Goal: Task Accomplishment & Management: Manage account settings

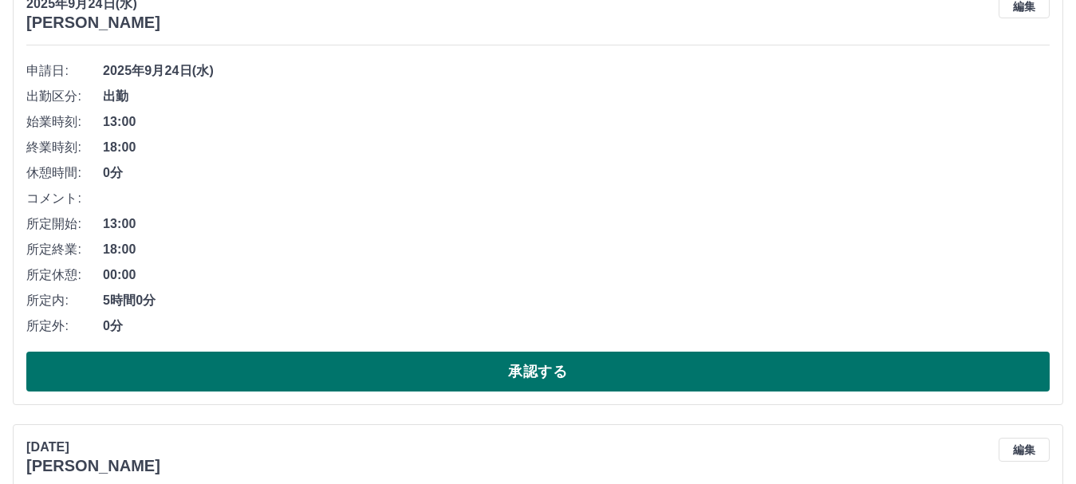
scroll to position [4567, 0]
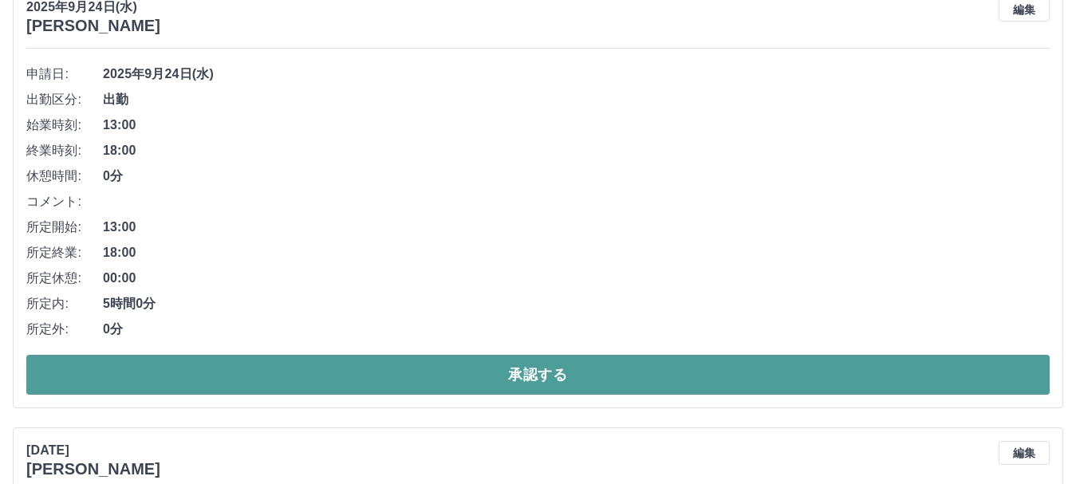
click at [484, 372] on button "承認する" at bounding box center [538, 375] width 1024 height 40
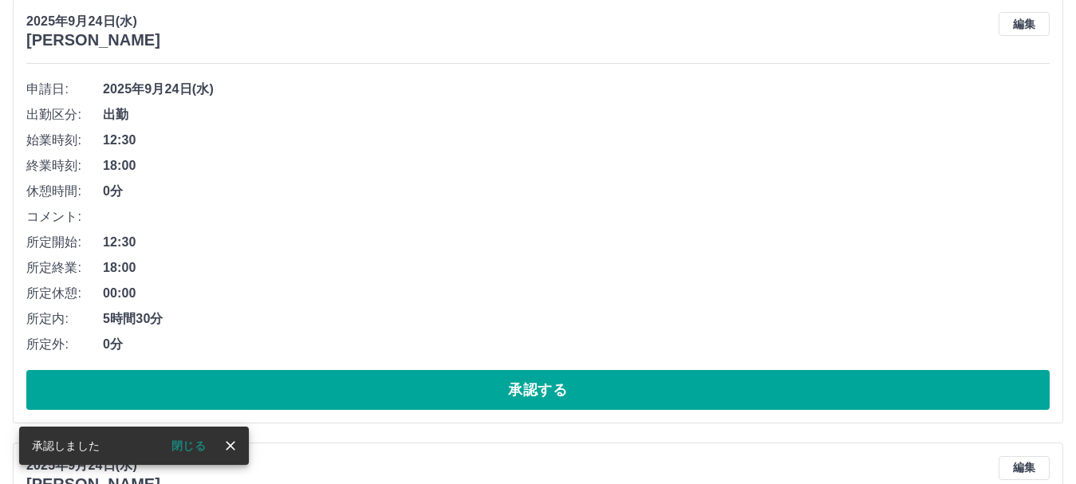
scroll to position [4899, 0]
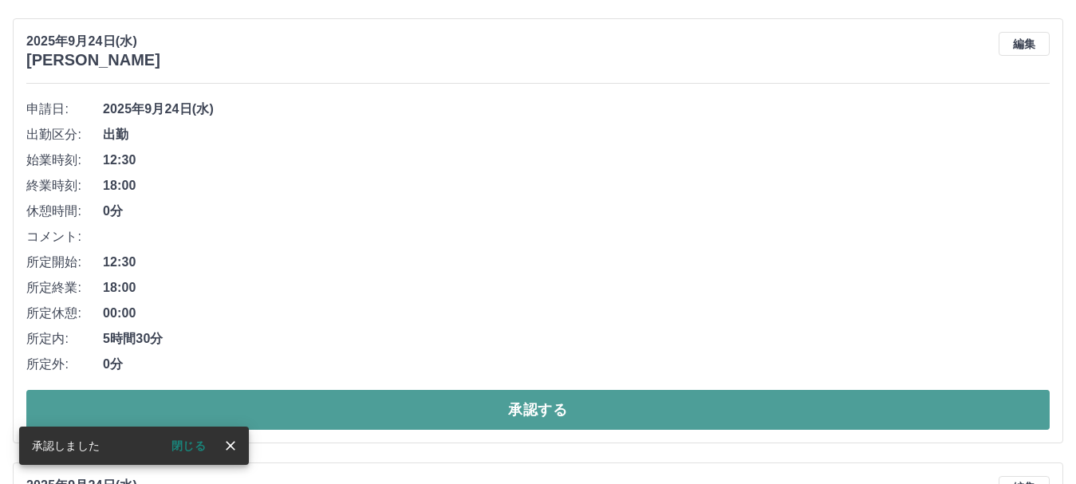
click at [446, 409] on button "承認する" at bounding box center [538, 410] width 1024 height 40
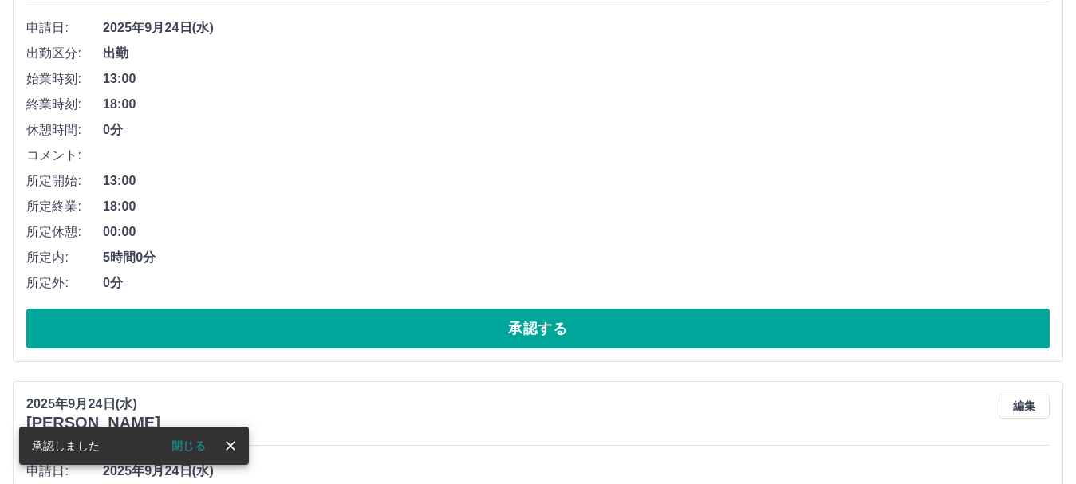
scroll to position [3543, 0]
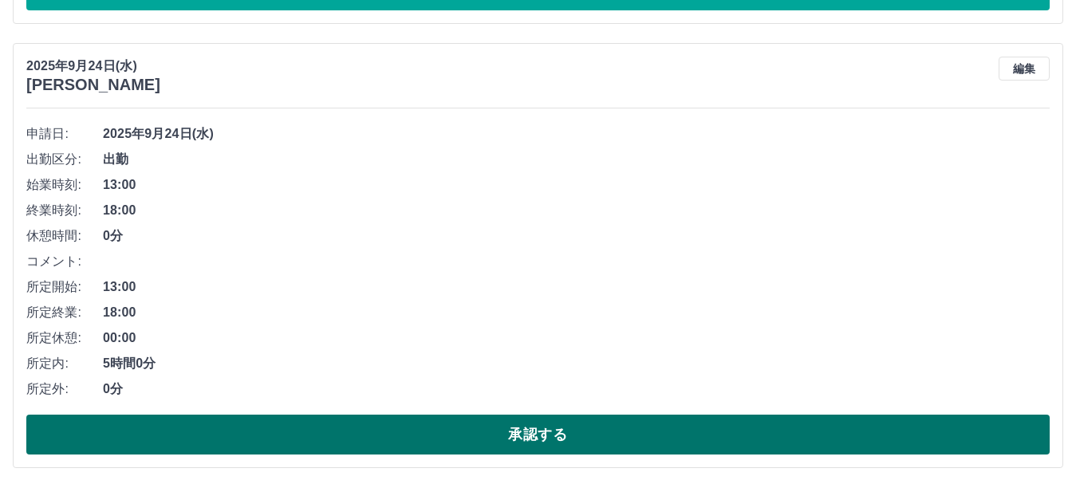
click at [410, 432] on button "承認する" at bounding box center [538, 435] width 1024 height 40
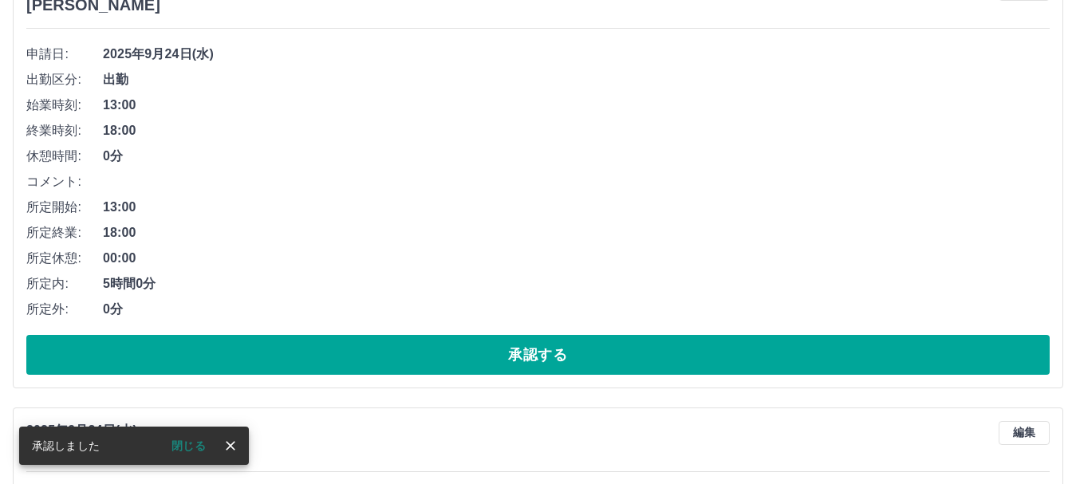
scroll to position [2266, 0]
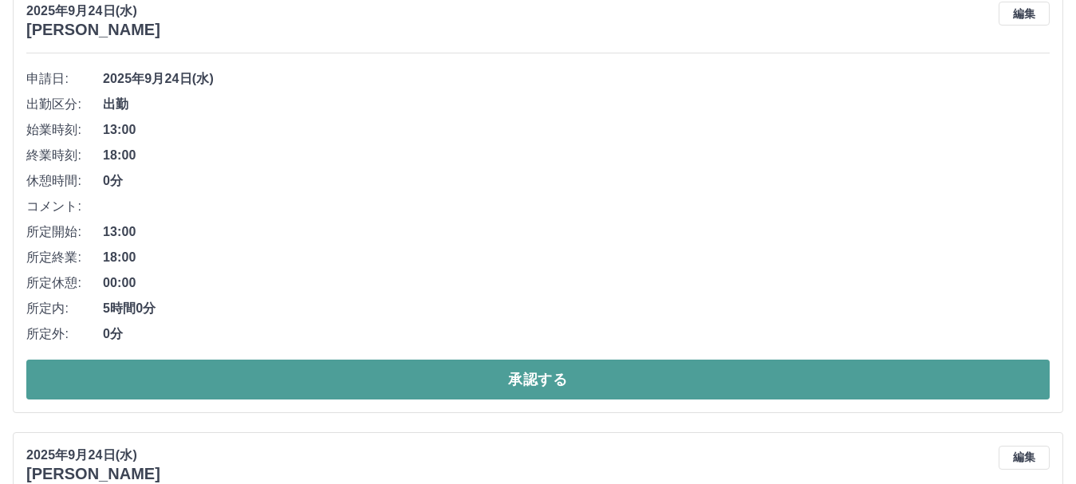
click at [432, 388] on button "承認する" at bounding box center [538, 380] width 1024 height 40
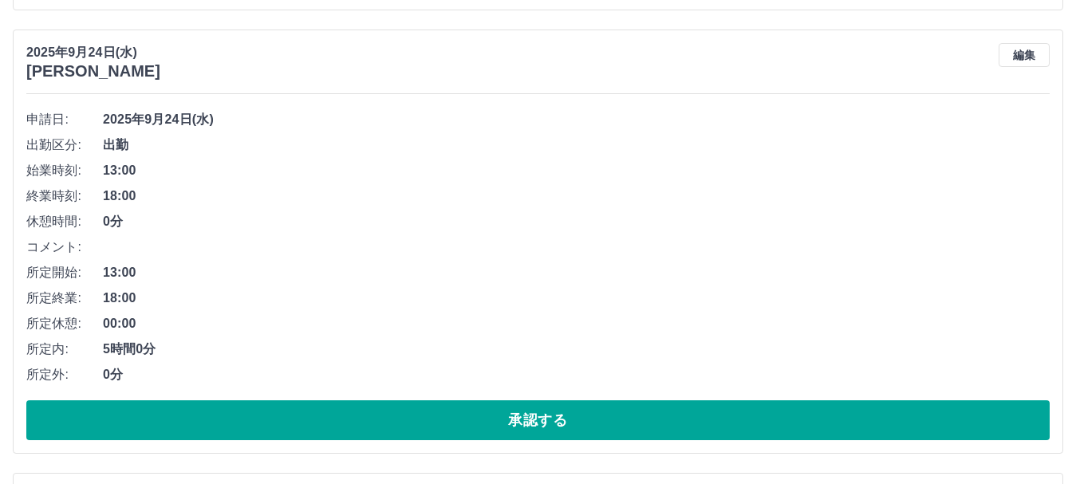
scroll to position [1822, 0]
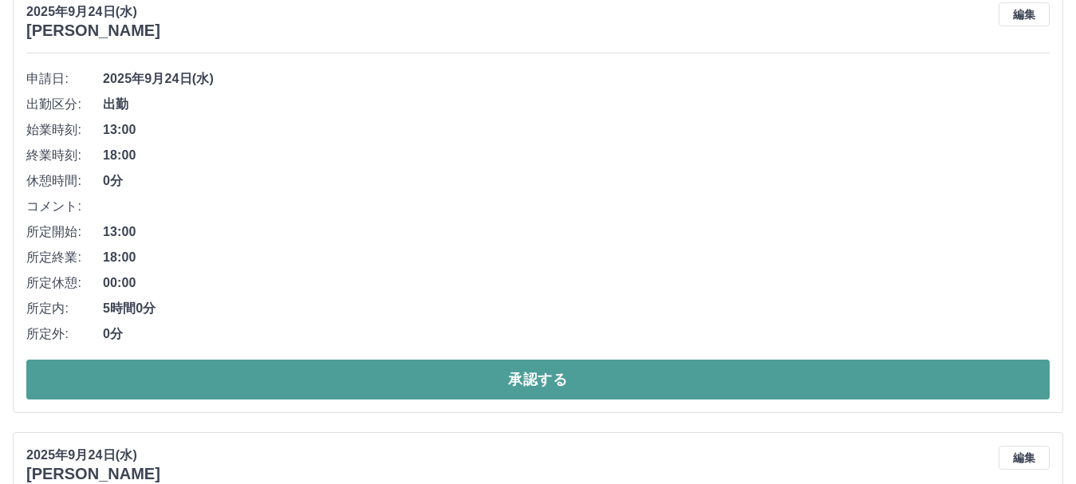
click at [422, 381] on button "承認する" at bounding box center [538, 380] width 1024 height 40
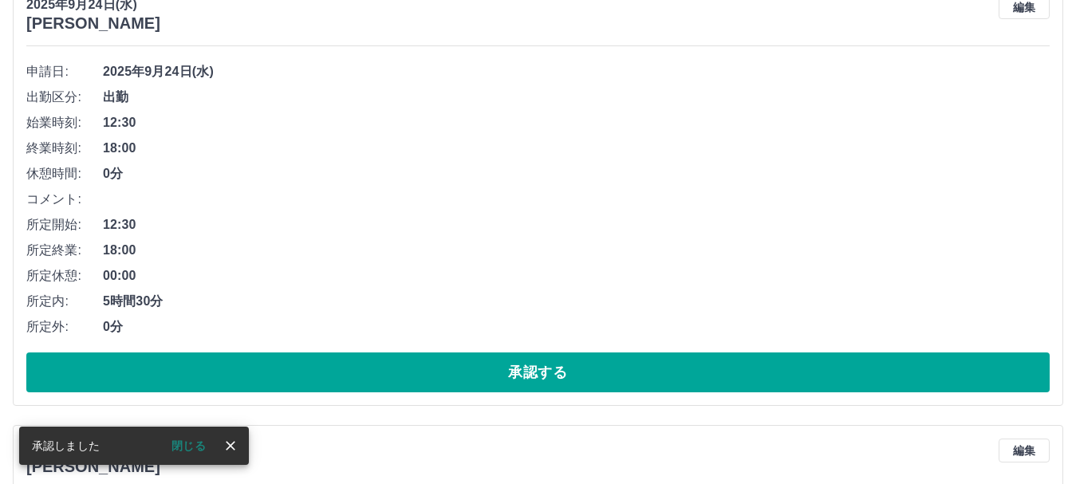
scroll to position [1857, 0]
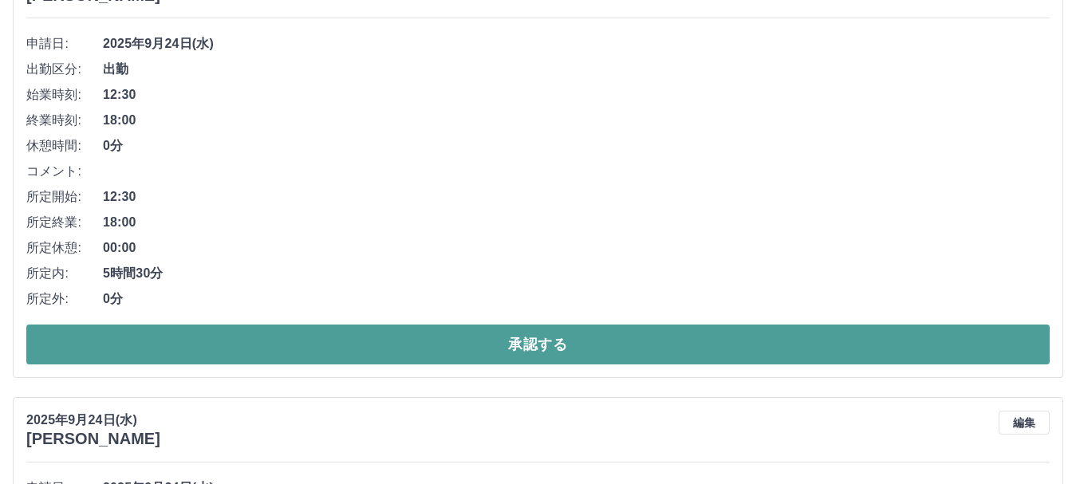
click at [441, 340] on button "承認する" at bounding box center [538, 345] width 1024 height 40
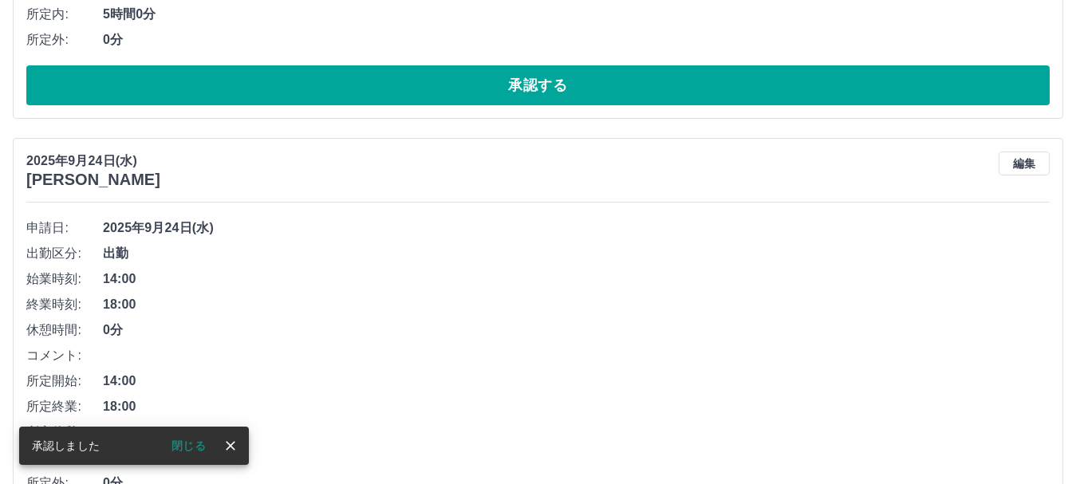
scroll to position [1812, 0]
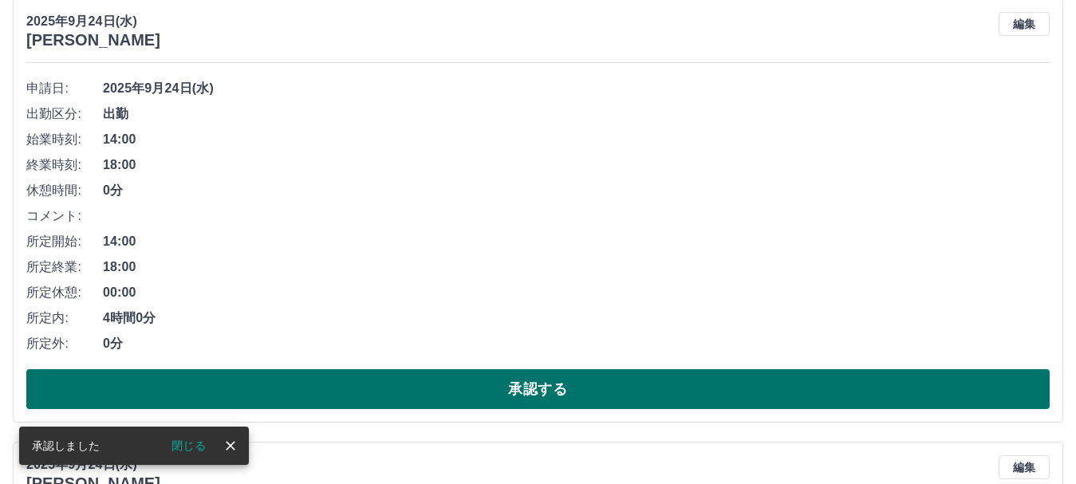
click at [444, 394] on button "承認する" at bounding box center [538, 389] width 1024 height 40
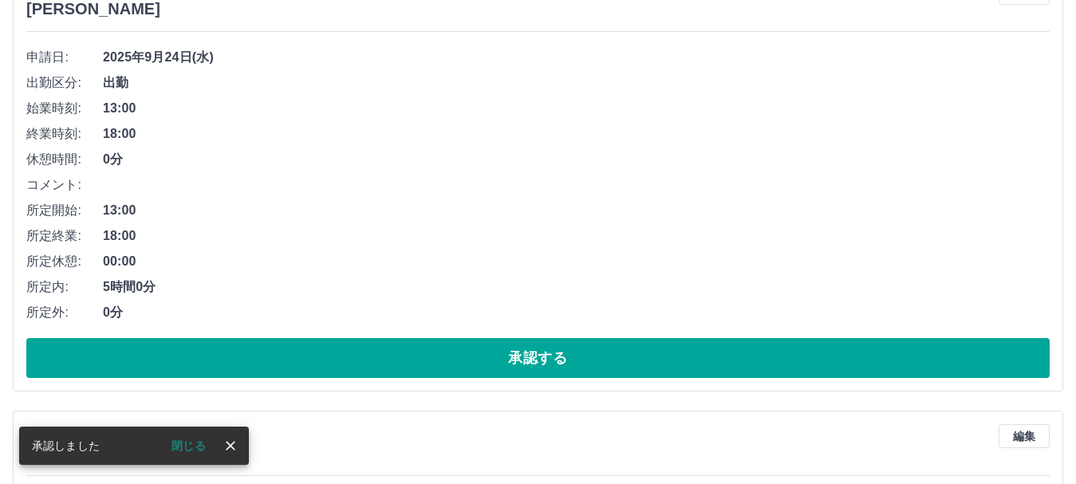
scroll to position [1847, 0]
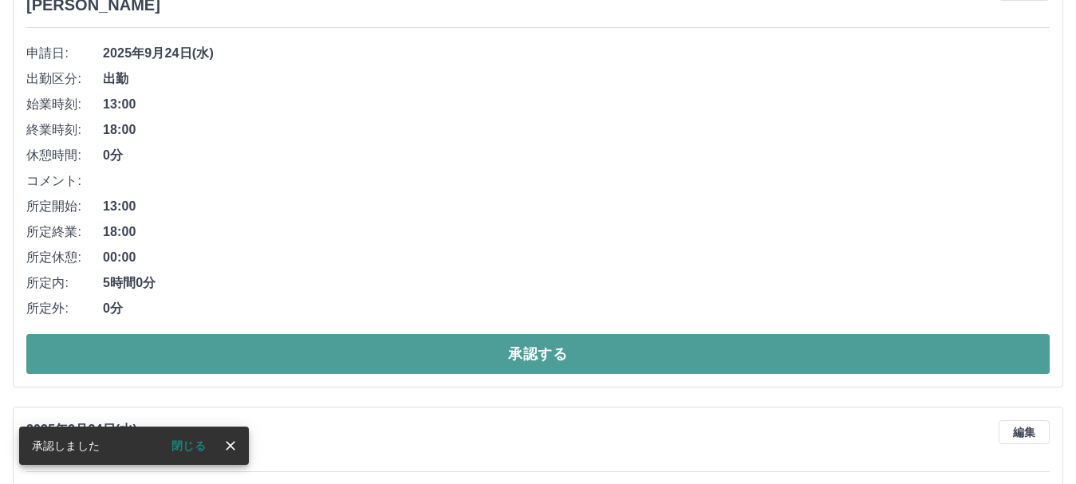
click at [483, 353] on button "承認する" at bounding box center [538, 354] width 1024 height 40
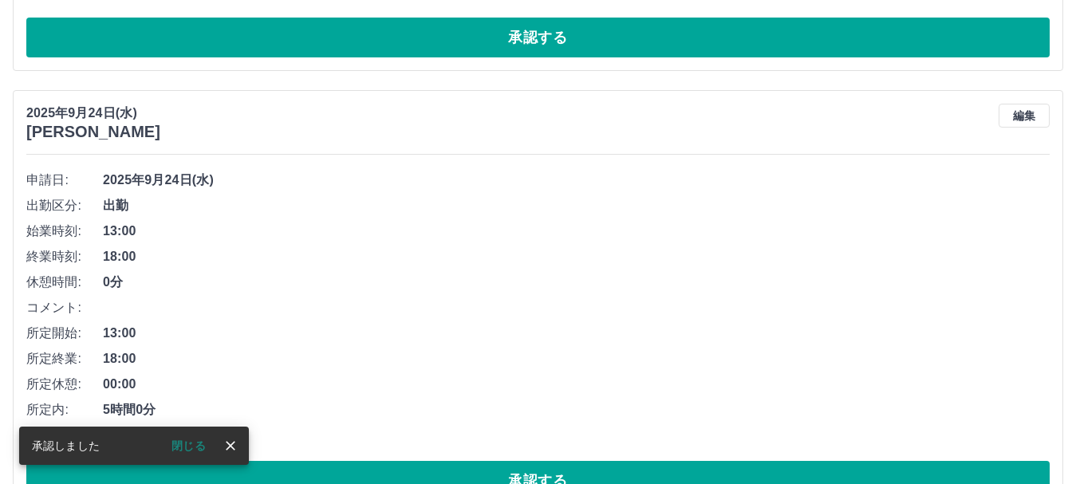
scroll to position [1803, 0]
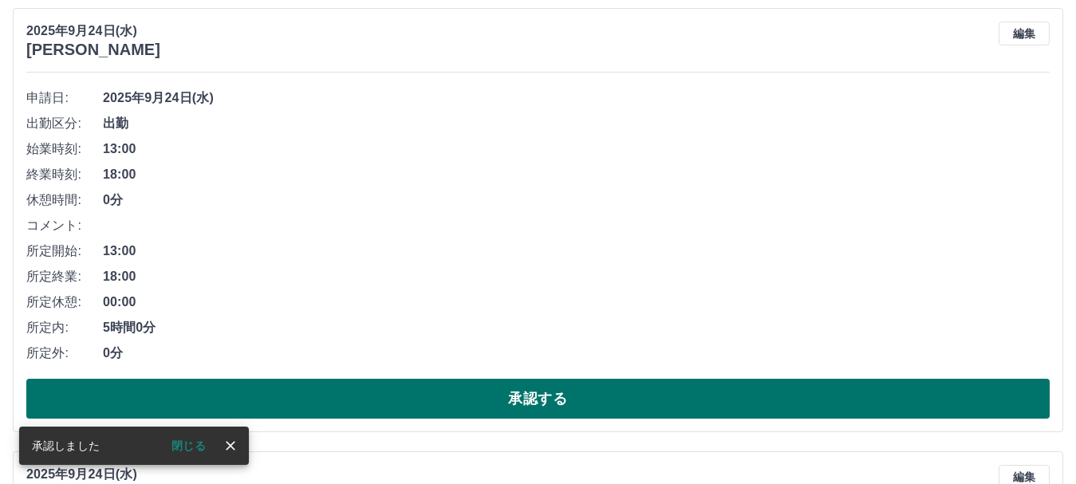
click at [435, 409] on button "承認する" at bounding box center [538, 399] width 1024 height 40
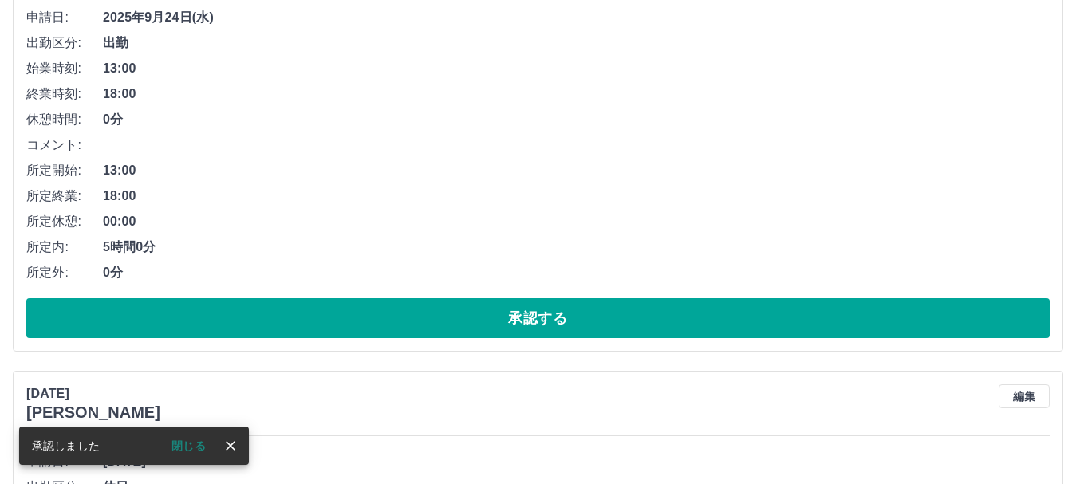
scroll to position [1917, 0]
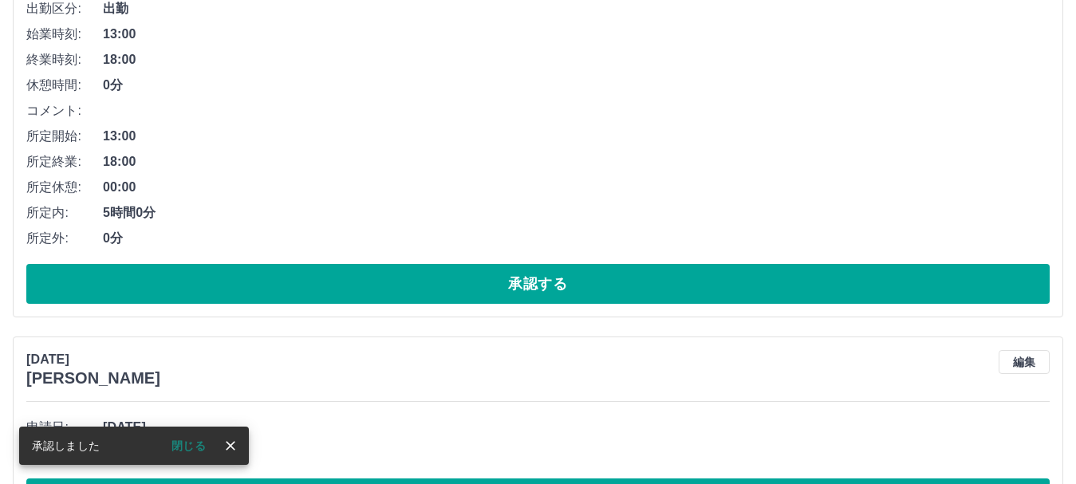
drag, startPoint x: 462, startPoint y: 284, endPoint x: 452, endPoint y: 262, distance: 24.6
click at [463, 283] on button "承認する" at bounding box center [538, 284] width 1024 height 40
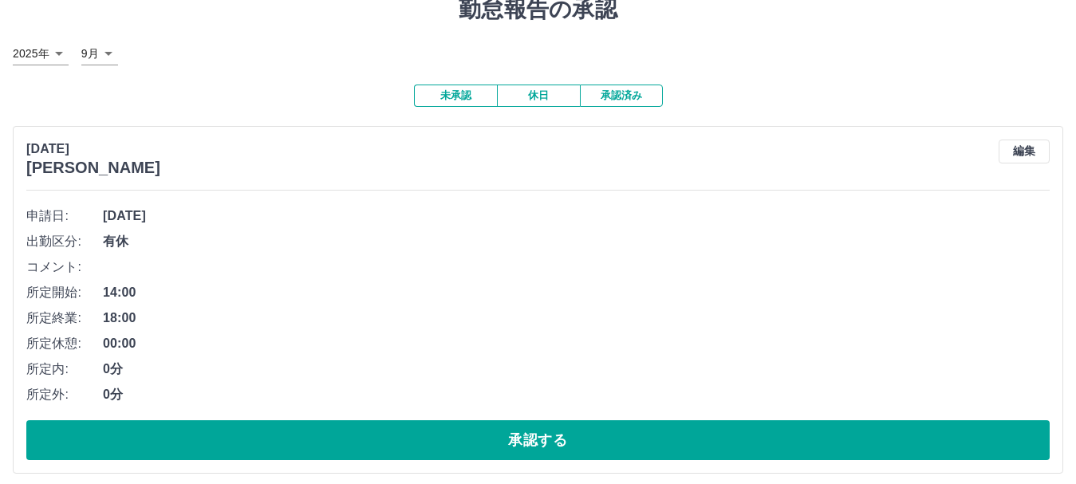
scroll to position [38, 0]
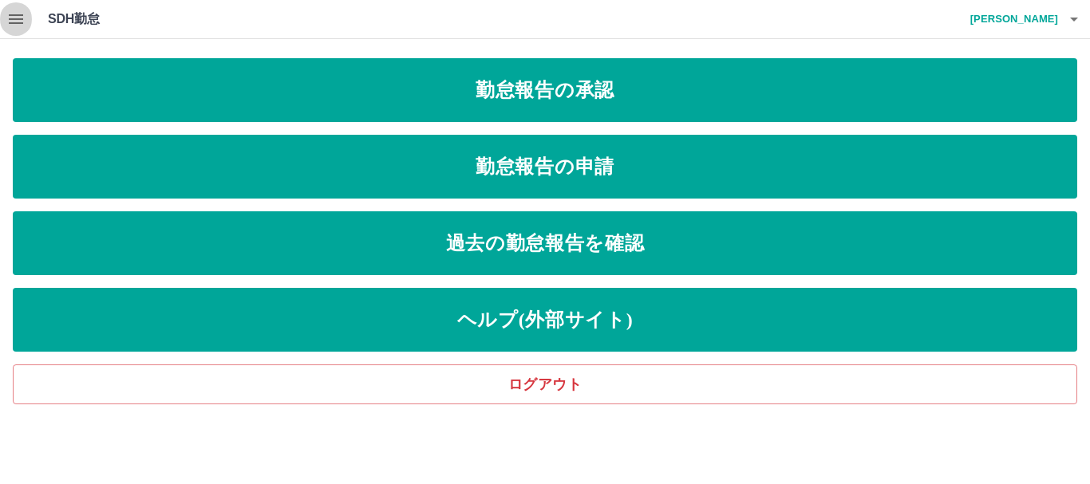
click at [22, 24] on icon "button" at bounding box center [16, 19] width 14 height 10
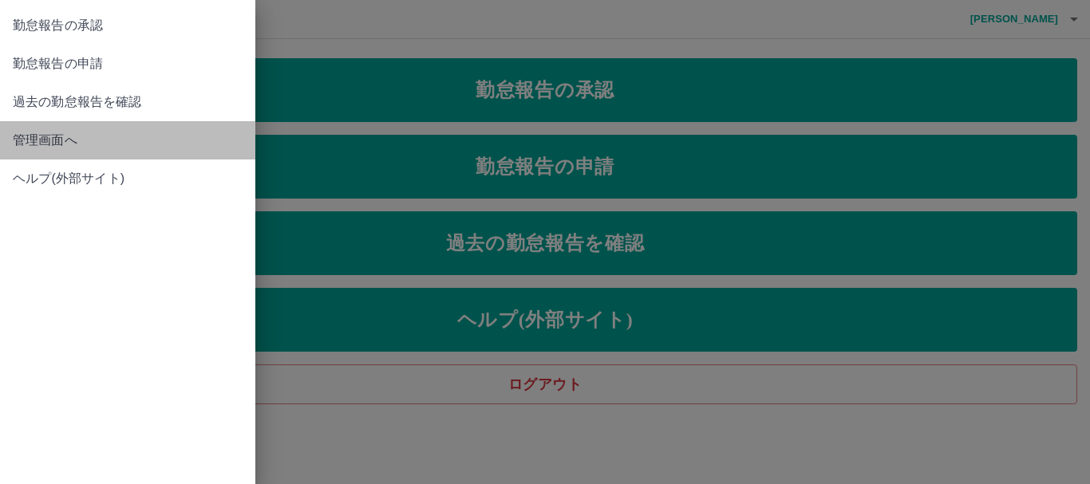
click at [83, 137] on span "管理画面へ" at bounding box center [128, 140] width 230 height 19
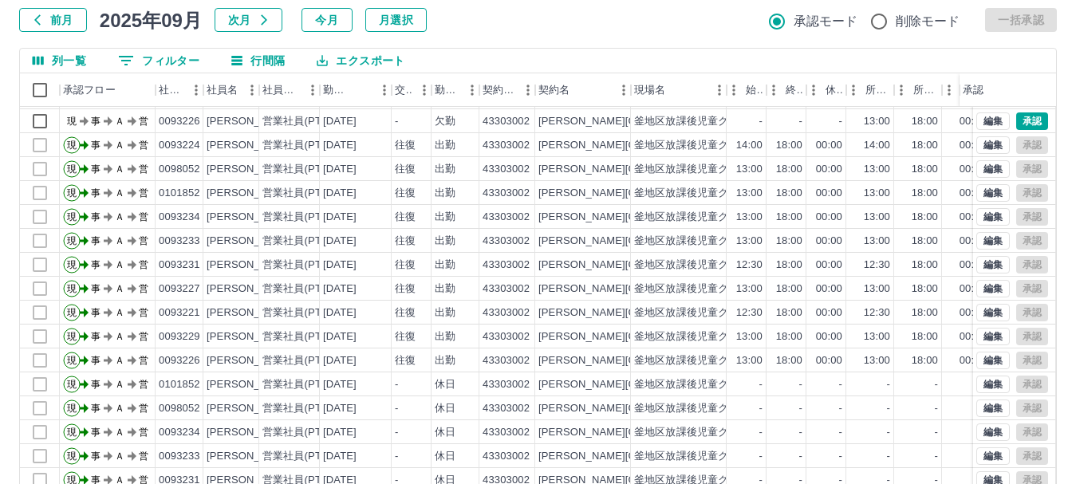
scroll to position [190, 0]
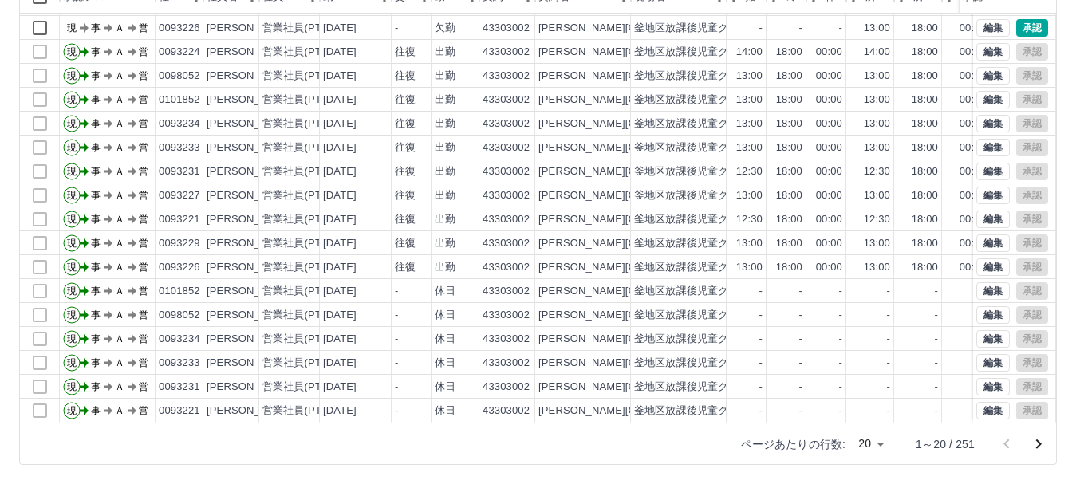
click at [1036, 443] on icon "次のページへ" at bounding box center [1038, 444] width 19 height 19
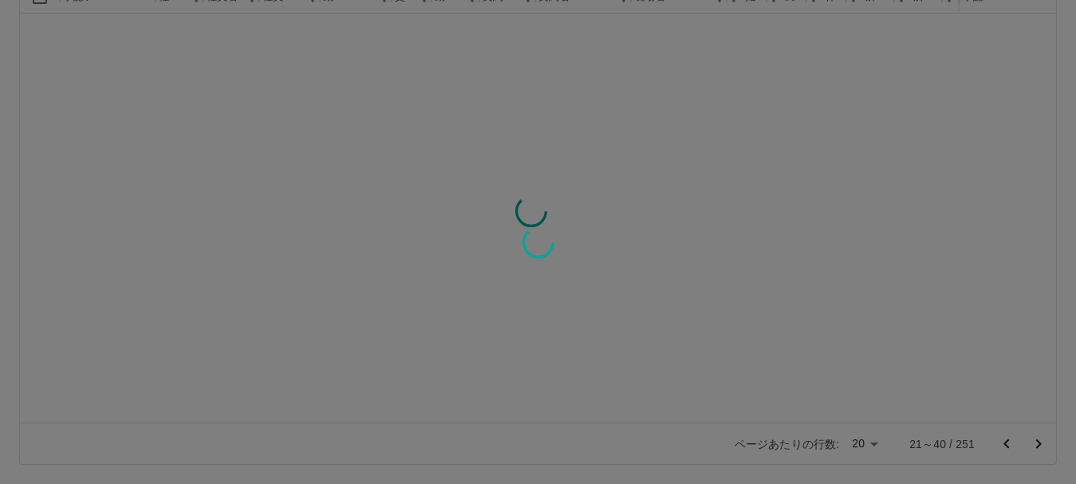
scroll to position [0, 0]
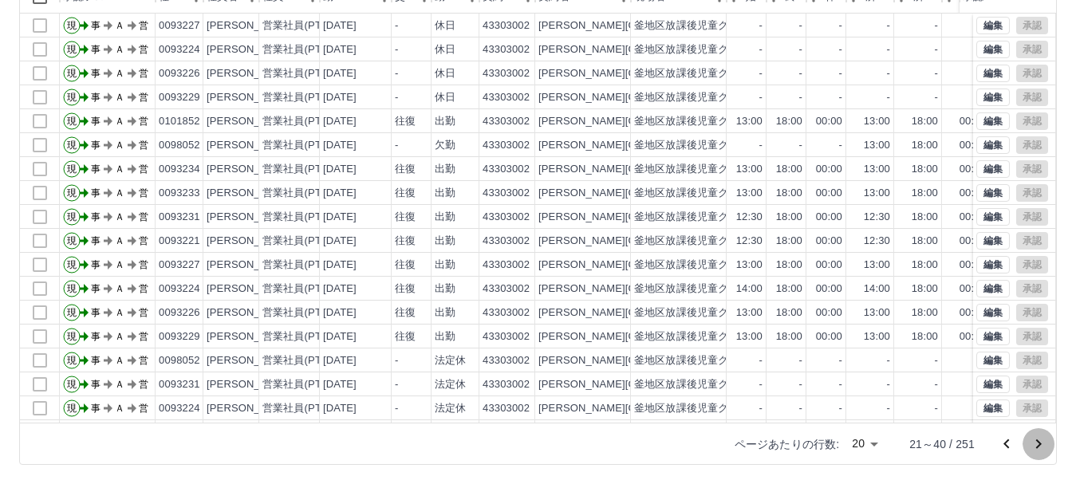
click at [1037, 445] on icon "次のページへ" at bounding box center [1038, 444] width 19 height 19
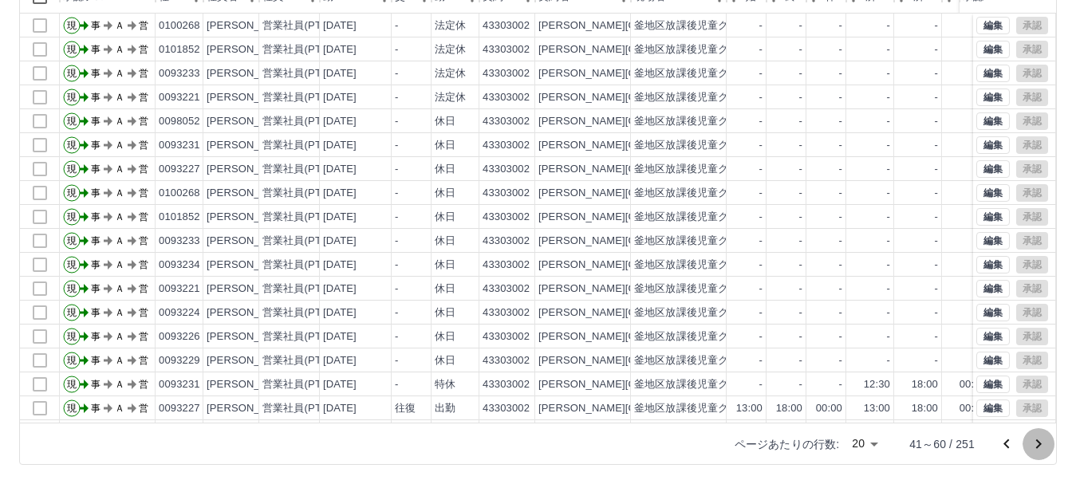
click at [1037, 445] on icon "次のページへ" at bounding box center [1038, 444] width 19 height 19
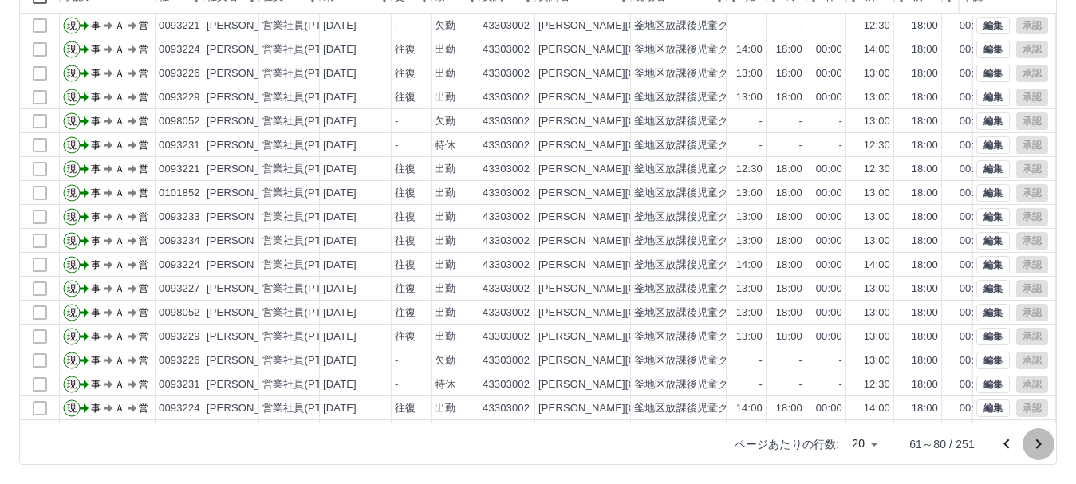
click at [1037, 445] on icon "次のページへ" at bounding box center [1038, 444] width 19 height 19
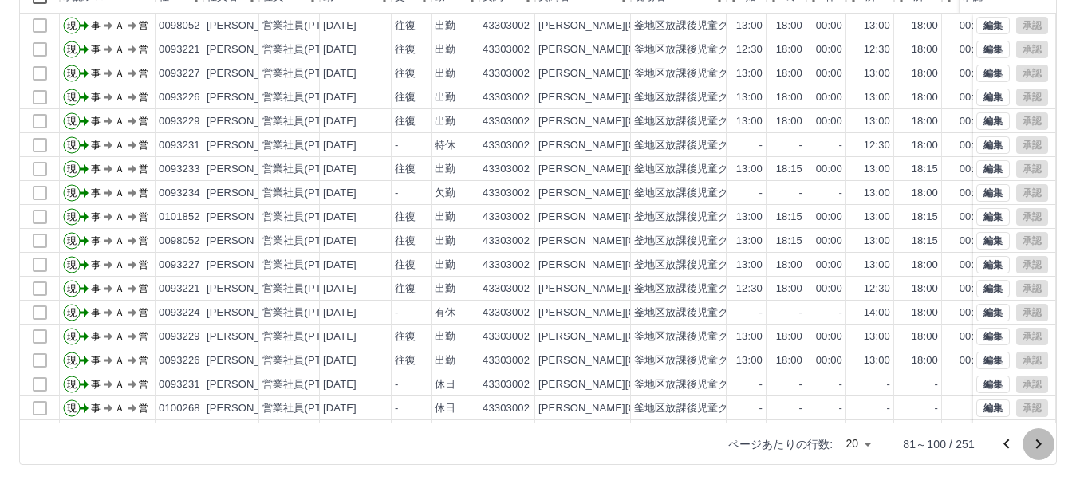
click at [1038, 442] on icon "次のページへ" at bounding box center [1040, 445] width 6 height 10
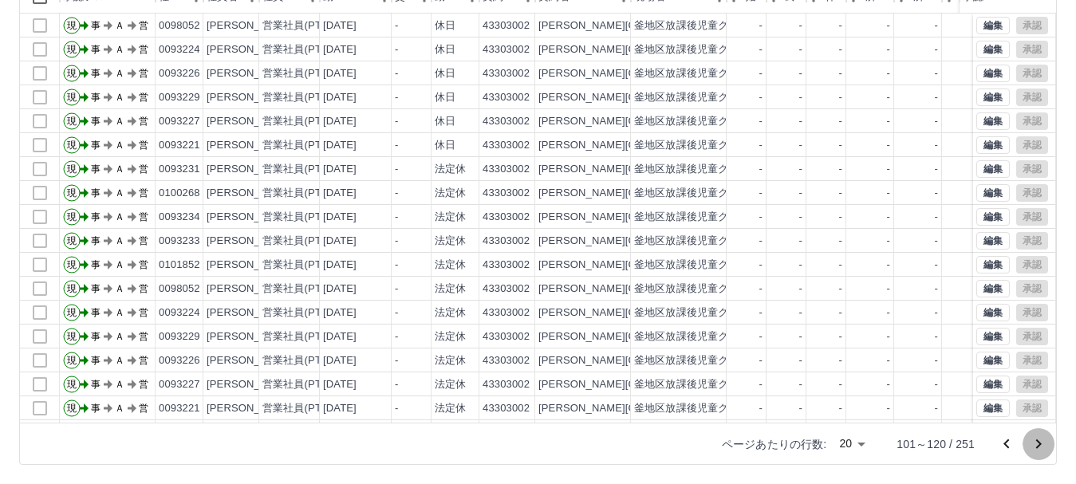
click at [1038, 442] on icon "次のページへ" at bounding box center [1040, 445] width 6 height 10
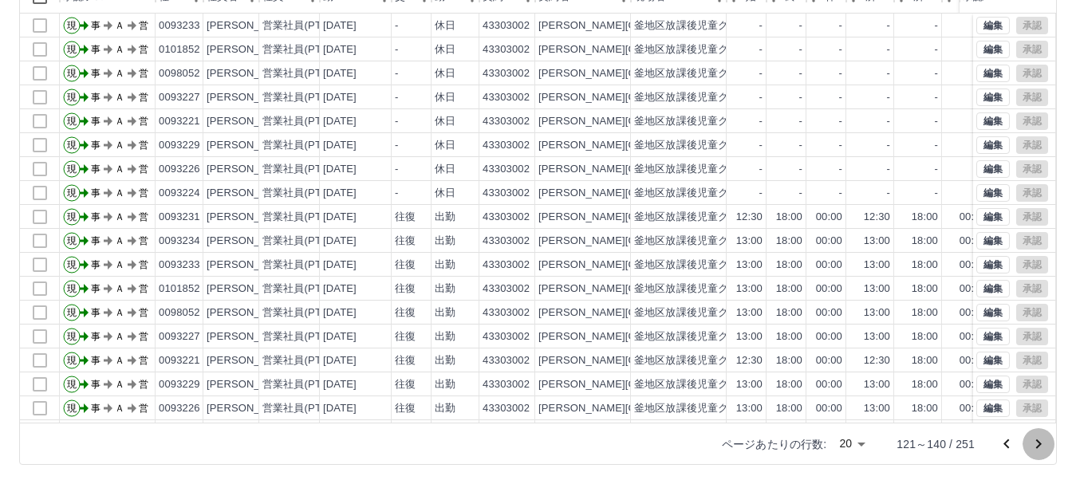
click at [1038, 440] on icon "次のページへ" at bounding box center [1038, 444] width 19 height 19
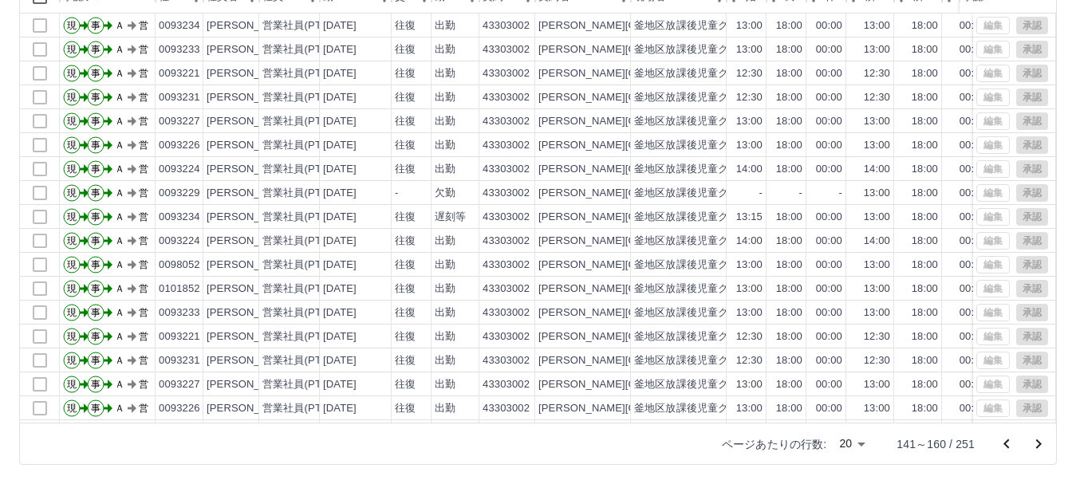
click at [1041, 440] on icon "次のページへ" at bounding box center [1038, 444] width 19 height 19
click at [1040, 444] on icon "次のページへ" at bounding box center [1040, 445] width 6 height 10
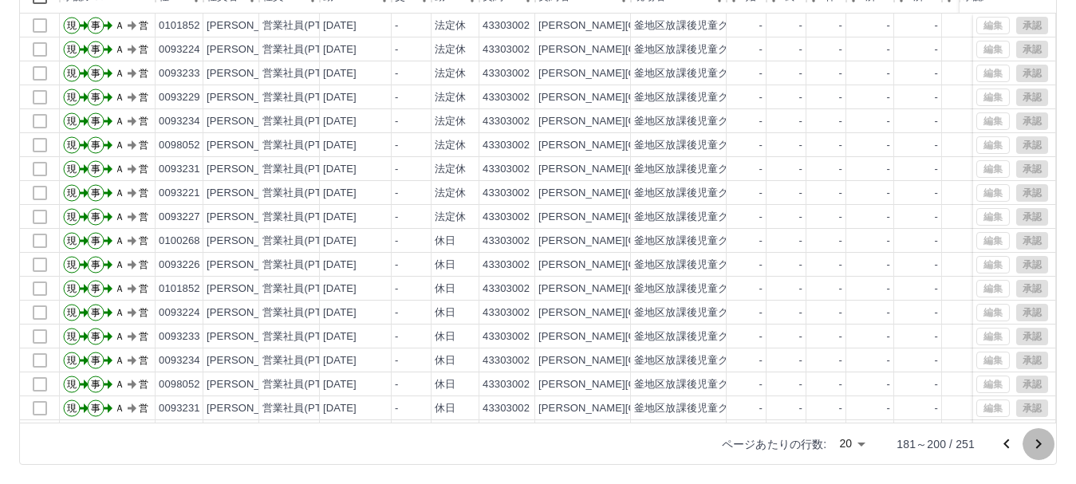
click at [1039, 441] on icon "次のページへ" at bounding box center [1040, 445] width 6 height 10
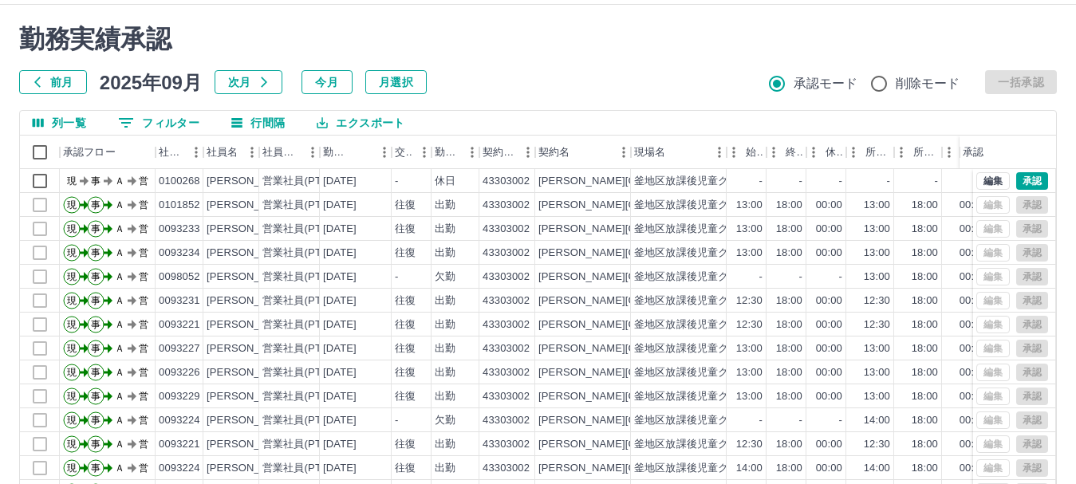
scroll to position [30, 0]
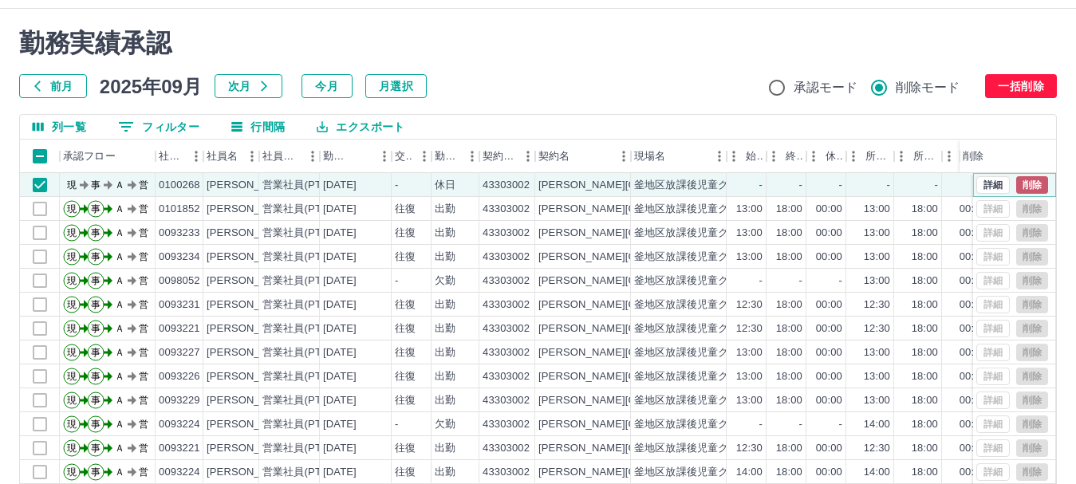
click at [1018, 182] on button "削除" at bounding box center [1033, 185] width 32 height 18
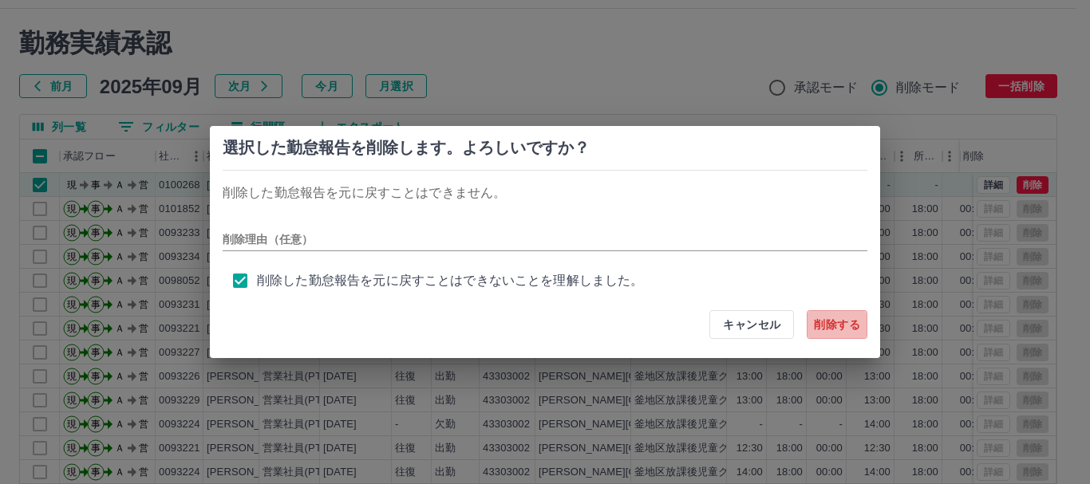
click at [847, 327] on button "削除する" at bounding box center [837, 324] width 61 height 29
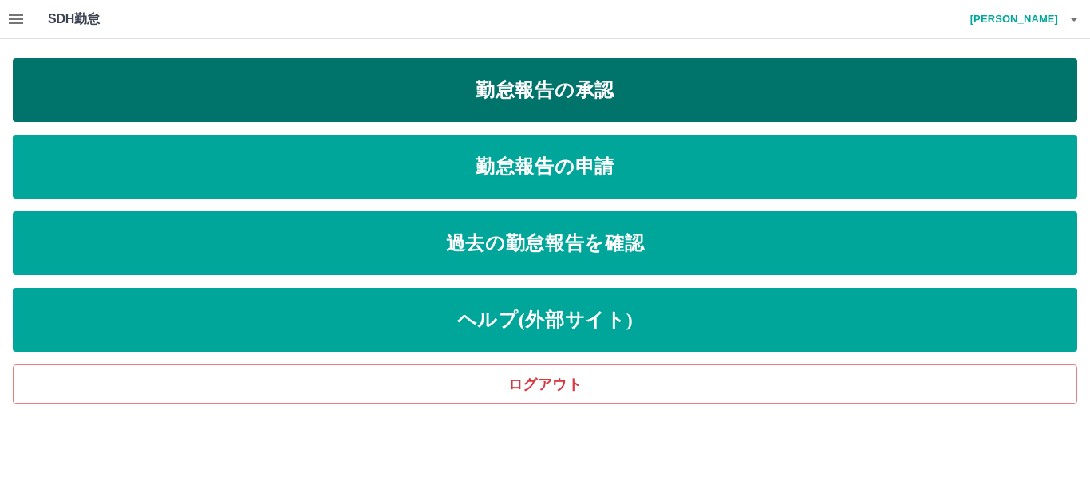
click at [487, 100] on link "勤怠報告の承認" at bounding box center [545, 90] width 1064 height 64
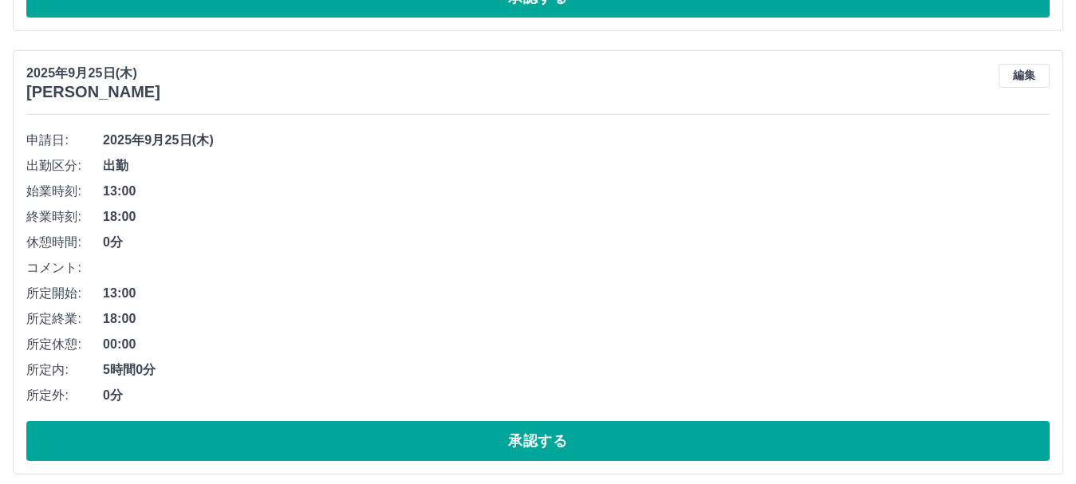
scroll to position [1328, 0]
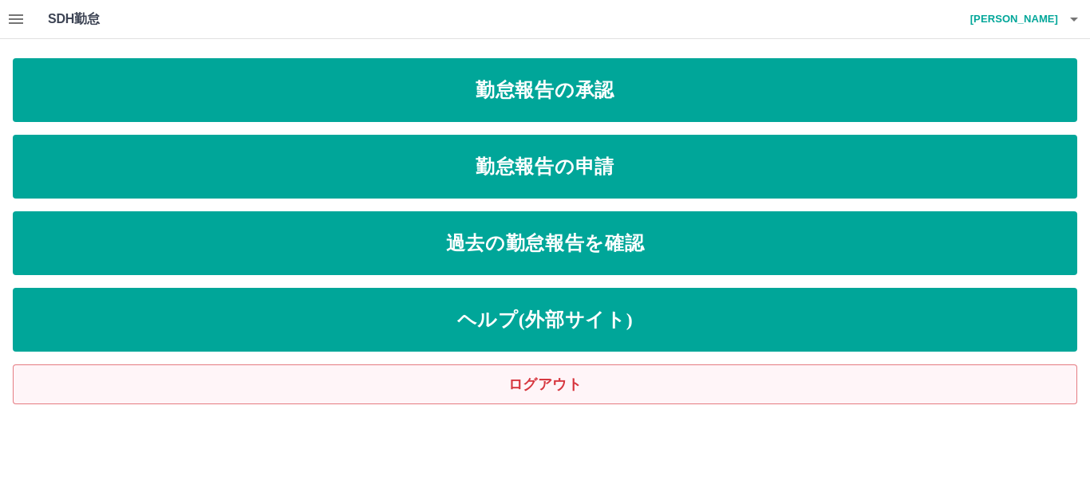
click at [859, 375] on link "ログアウト" at bounding box center [545, 385] width 1064 height 40
